Goal: Browse casually: Explore the website without a specific task or goal

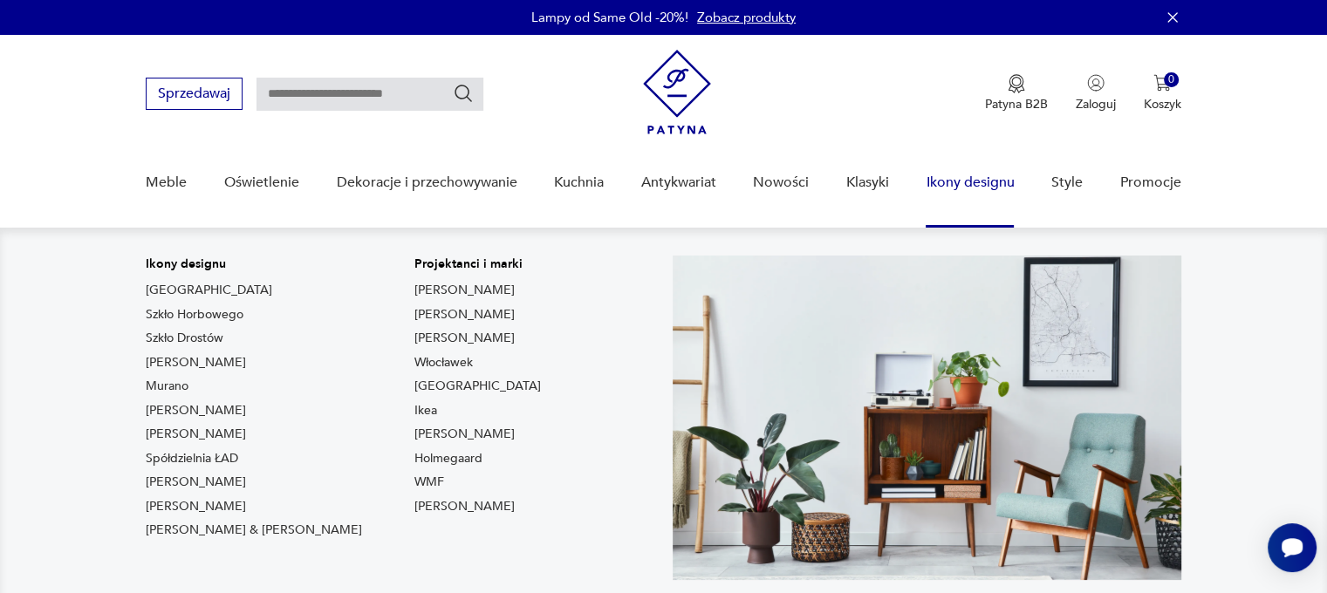
click at [969, 179] on link "Ikony designu" at bounding box center [970, 182] width 88 height 67
